Goal: Task Accomplishment & Management: Use online tool/utility

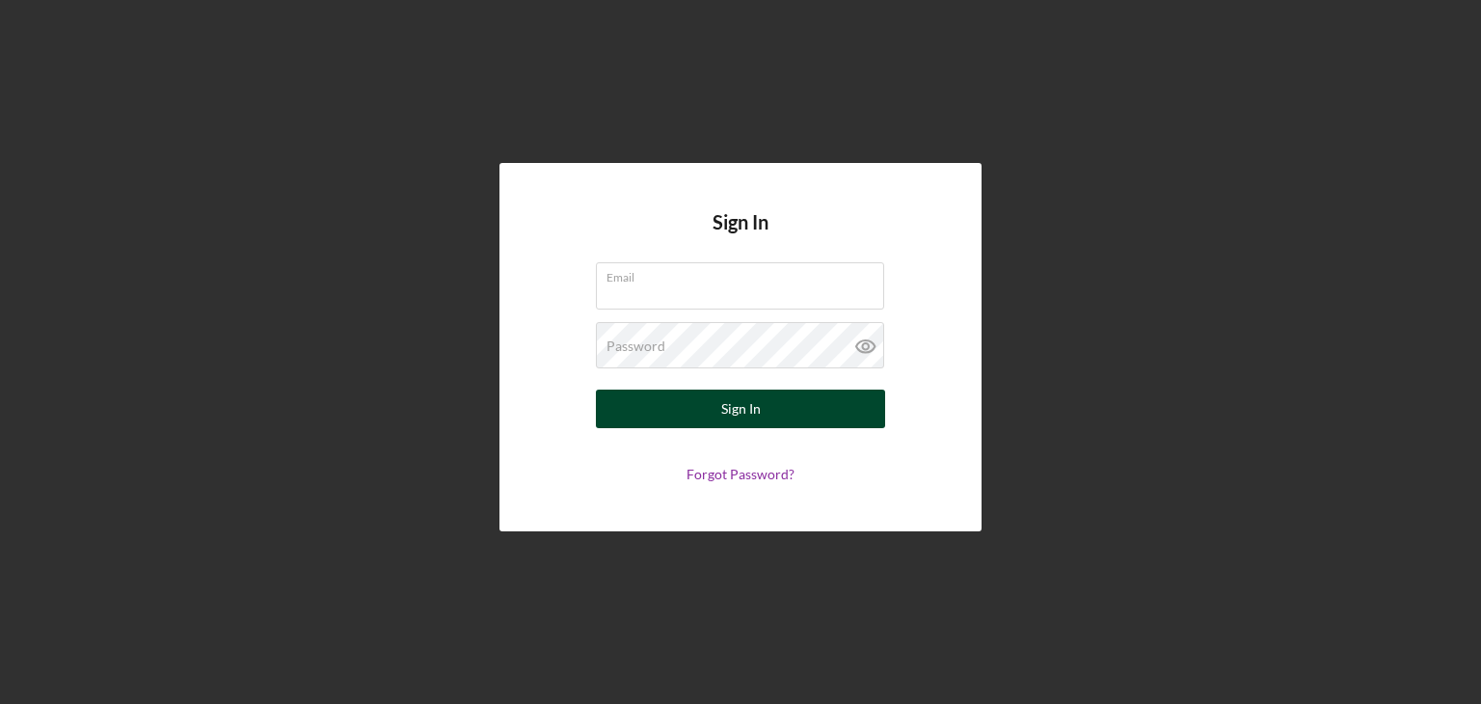
type input "[EMAIL_ADDRESS][DOMAIN_NAME]"
click at [731, 397] on div "Sign In" at bounding box center [741, 408] width 40 height 39
